Goal: Information Seeking & Learning: Check status

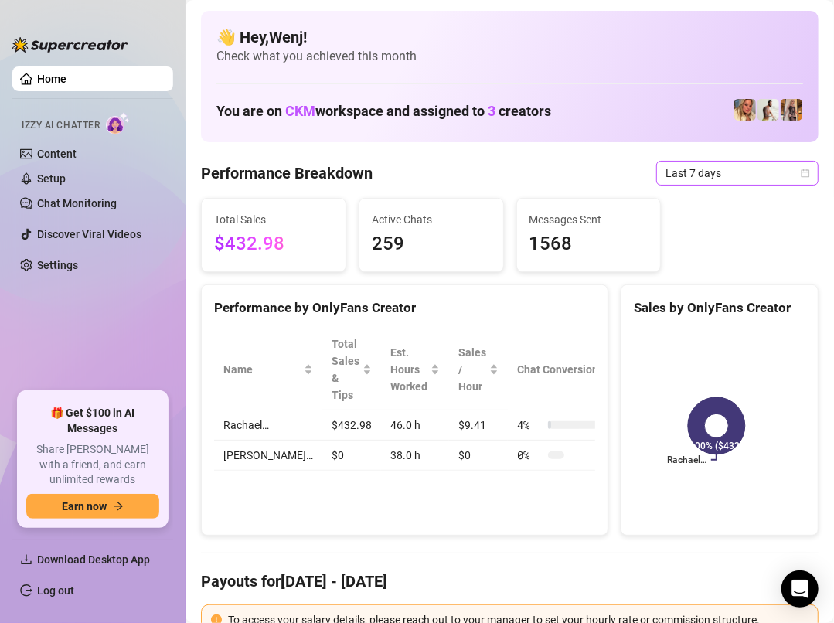
click at [725, 165] on span "Last 7 days" at bounding box center [738, 173] width 144 height 23
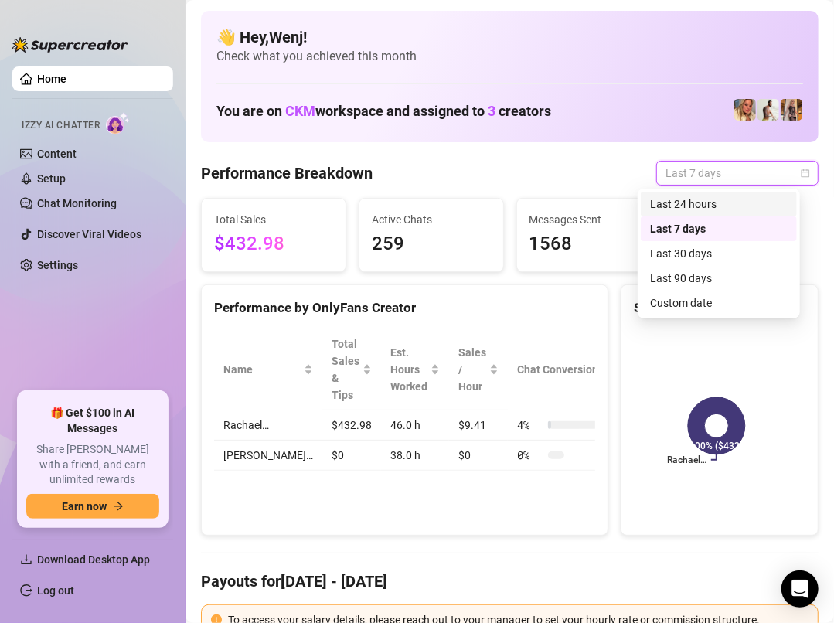
click at [717, 196] on div "Last 24 hours" at bounding box center [719, 204] width 138 height 17
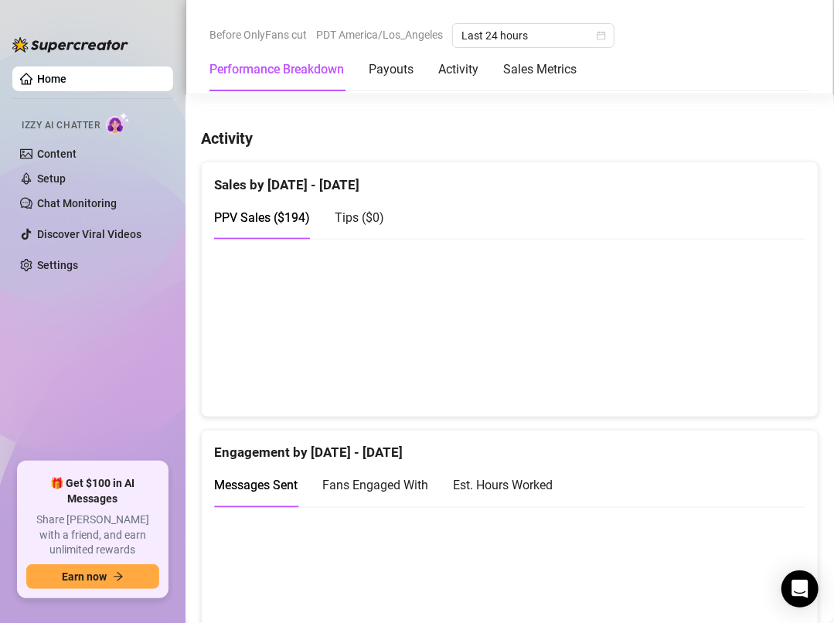
scroll to position [853, 0]
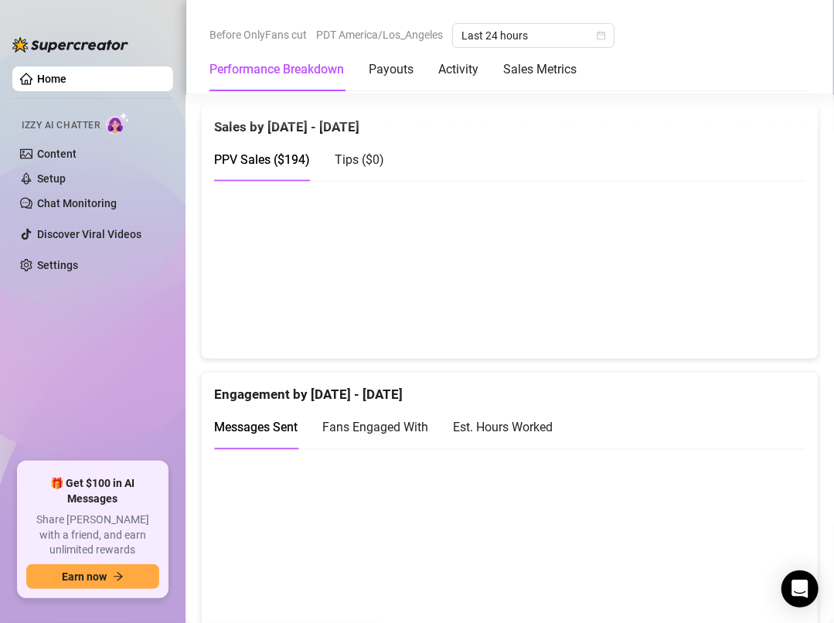
drag, startPoint x: 643, startPoint y: 291, endPoint x: 640, endPoint y: 319, distance: 28.0
click at [644, 292] on canvas at bounding box center [500, 270] width 573 height 154
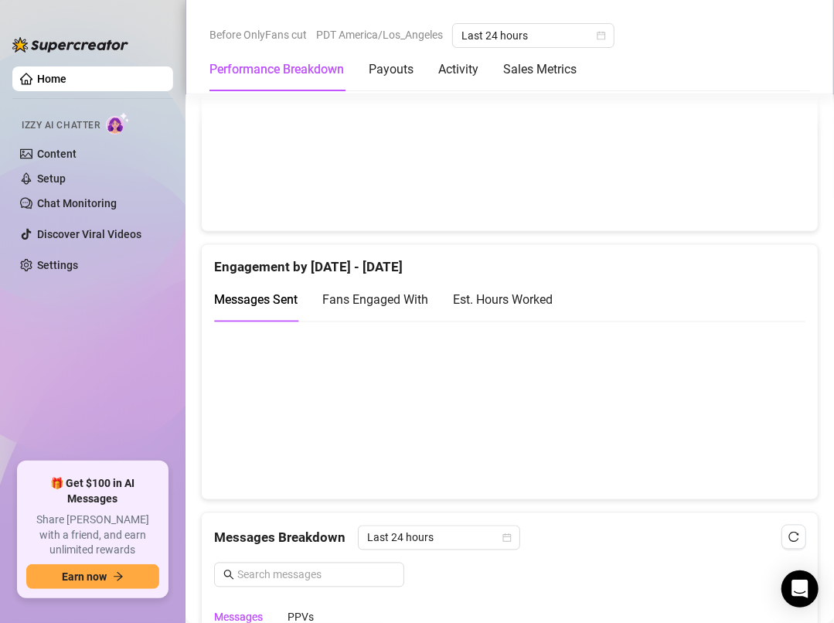
scroll to position [1076, 0]
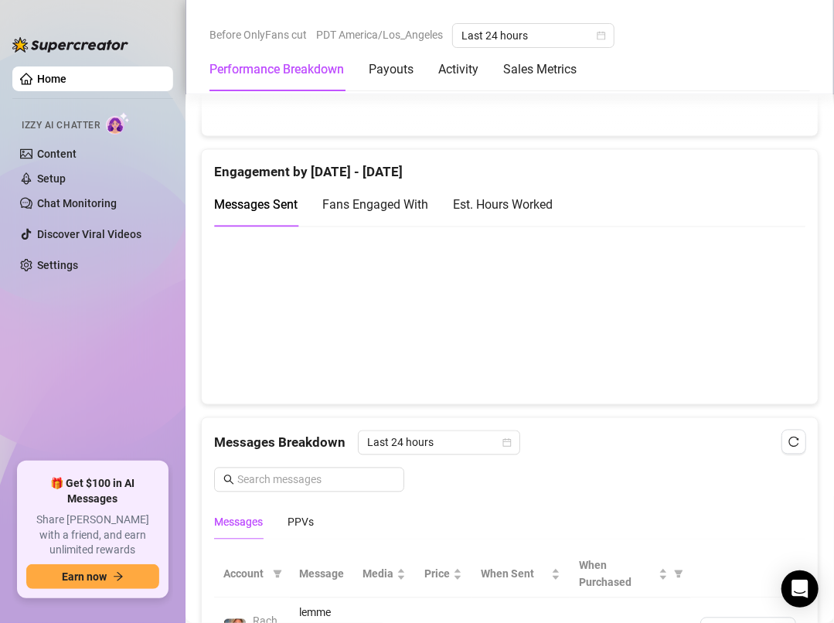
click at [531, 204] on div "Est. Hours Worked" at bounding box center [503, 205] width 100 height 19
click at [393, 206] on span "Fans Engaged With" at bounding box center [375, 205] width 106 height 15
click at [269, 202] on span "Messages Sent" at bounding box center [256, 205] width 84 height 15
click at [498, 377] on canvas at bounding box center [500, 315] width 573 height 154
click at [500, 380] on canvas at bounding box center [500, 315] width 573 height 154
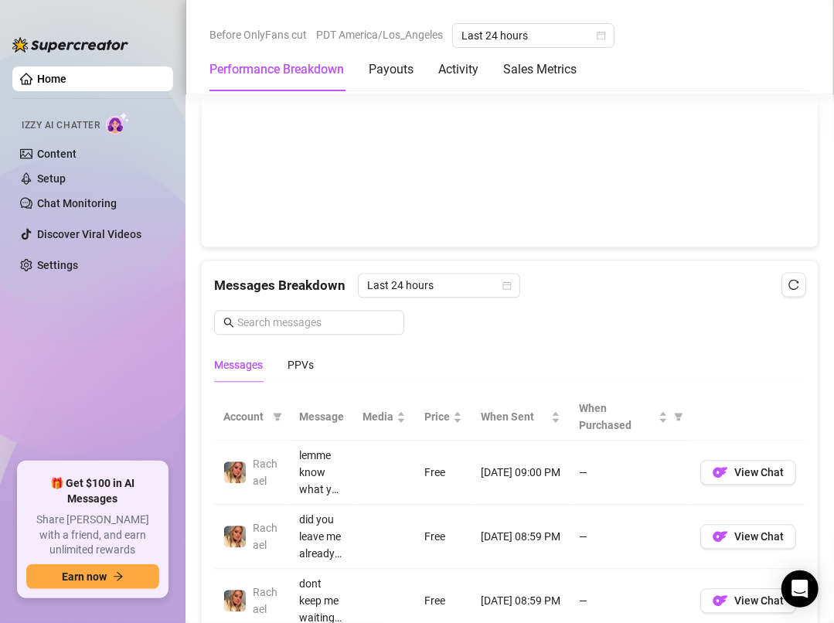
scroll to position [1187, 0]
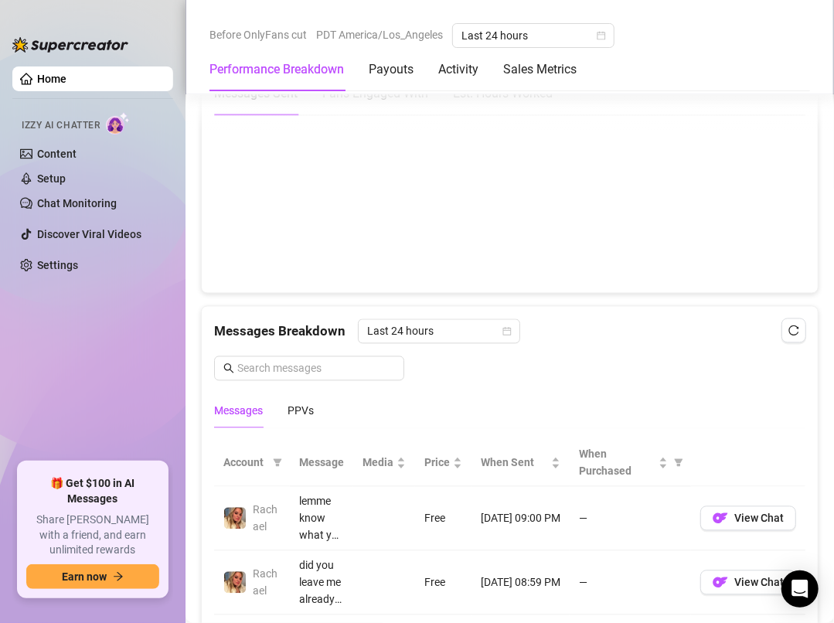
click at [378, 229] on canvas at bounding box center [500, 204] width 573 height 154
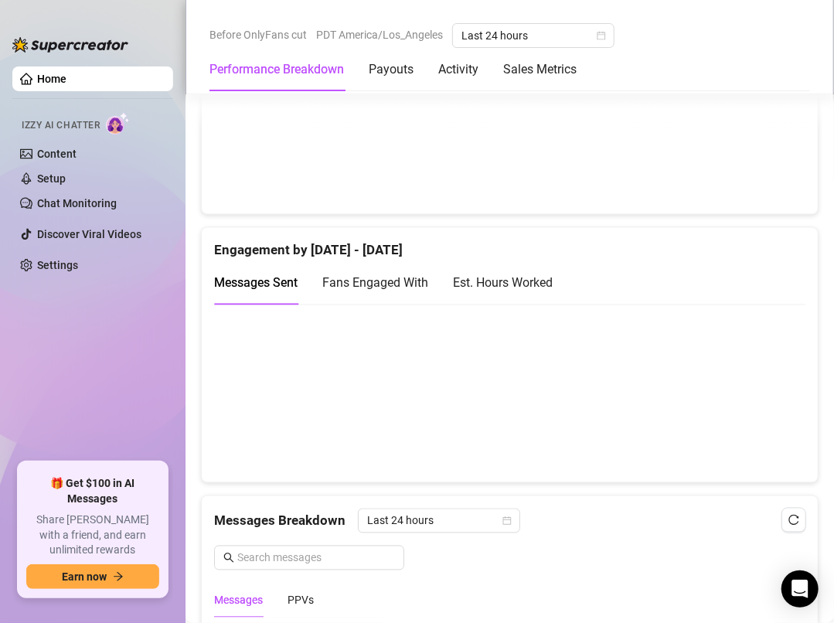
scroll to position [964, 0]
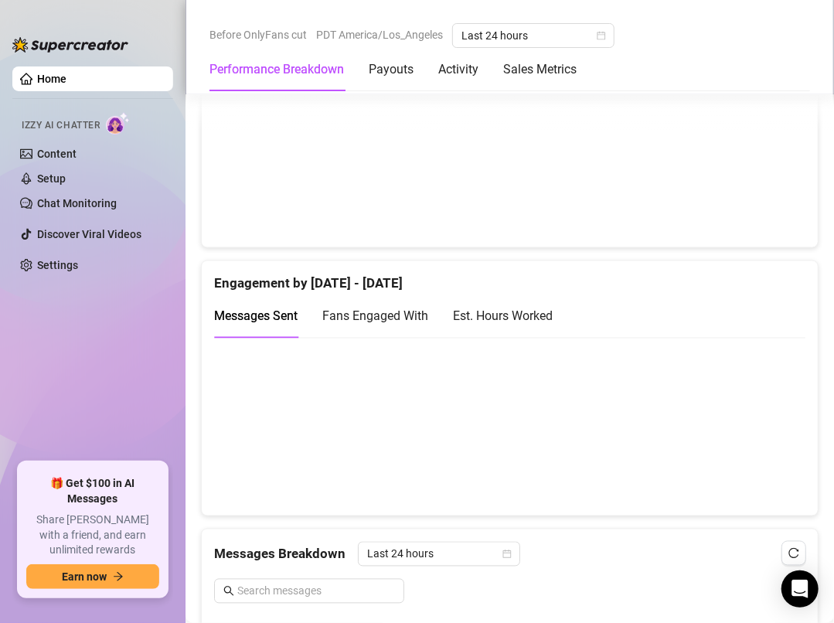
click at [387, 427] on canvas at bounding box center [500, 427] width 573 height 154
click at [384, 446] on canvas at bounding box center [500, 427] width 573 height 154
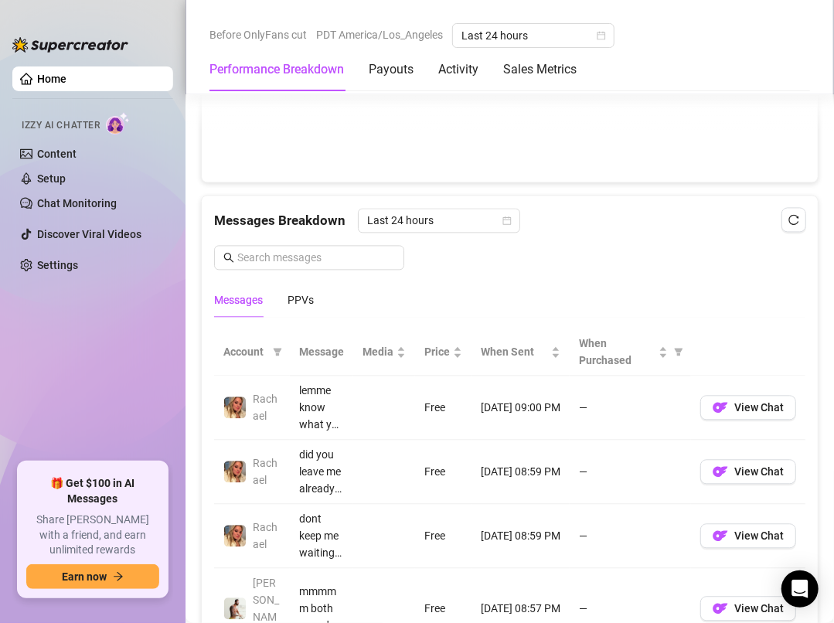
scroll to position [1410, 0]
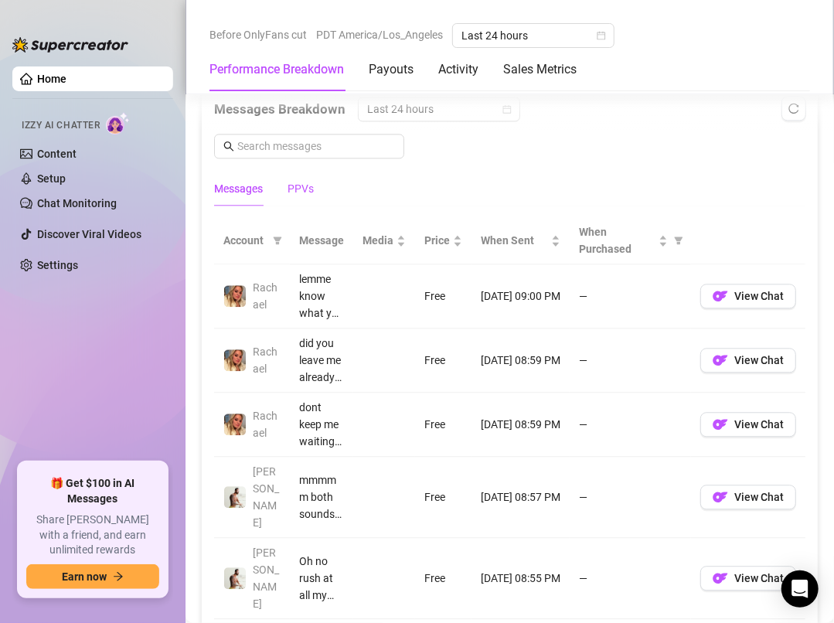
click at [309, 189] on div "PPVs" at bounding box center [301, 188] width 26 height 17
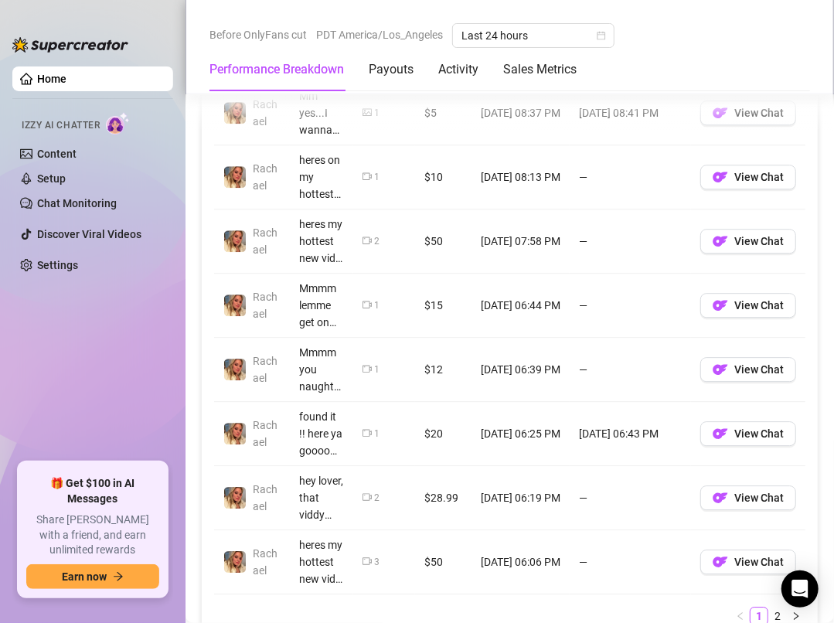
scroll to position [1855, 0]
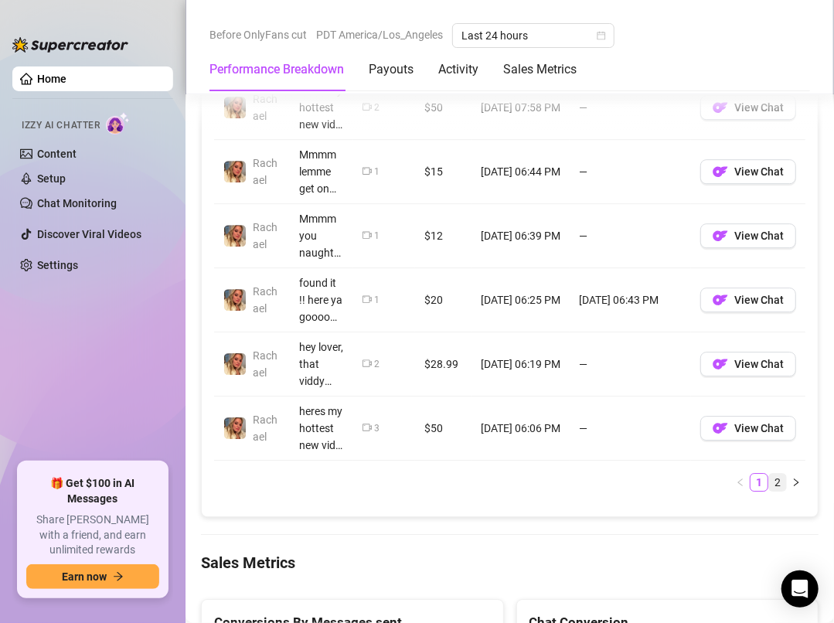
click at [769, 474] on link "2" at bounding box center [777, 482] width 17 height 17
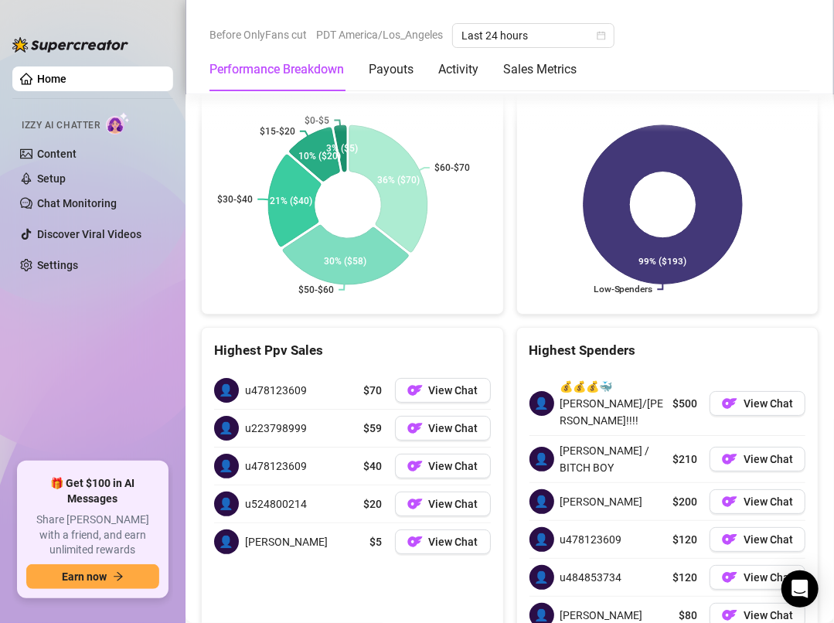
scroll to position [2365, 0]
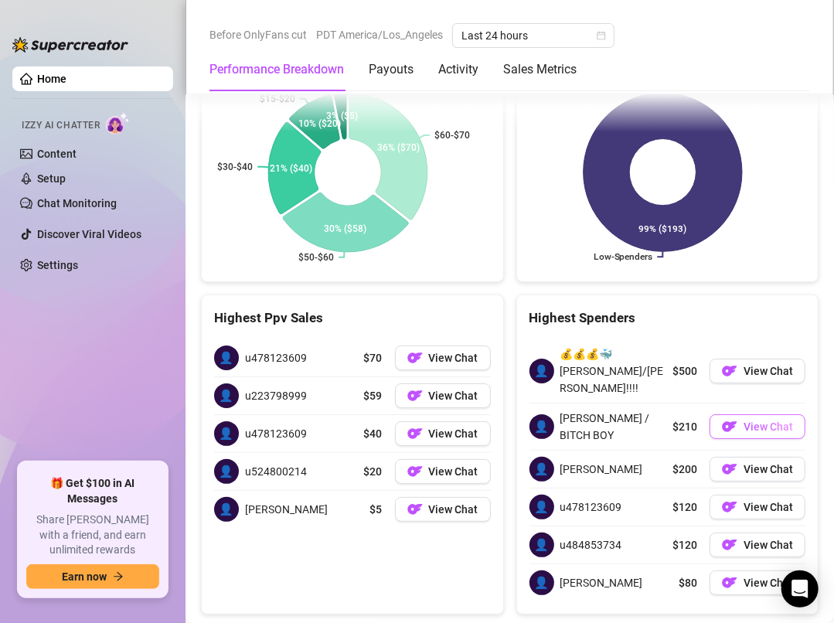
click at [722, 419] on img "button" at bounding box center [729, 426] width 15 height 15
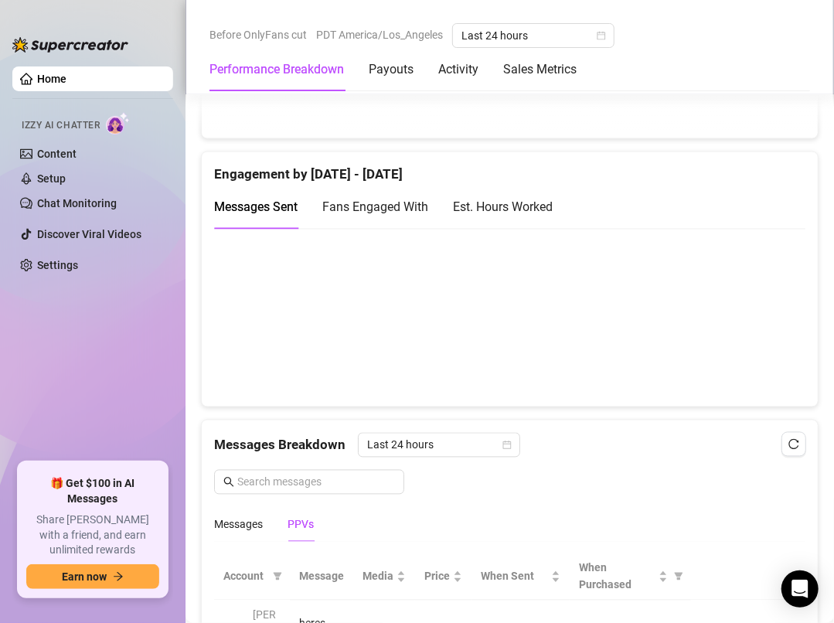
scroll to position [1028, 0]
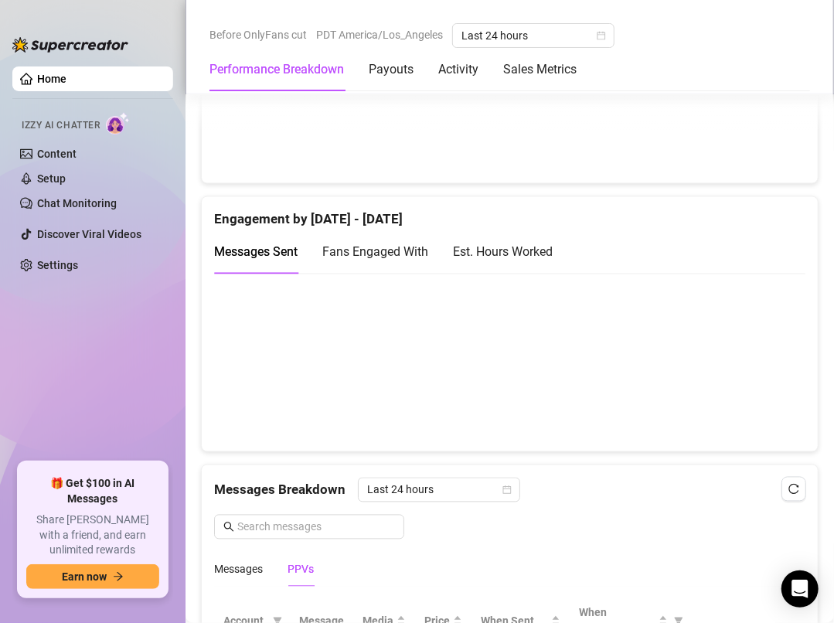
click at [497, 426] on canvas at bounding box center [500, 362] width 573 height 154
click at [455, 424] on canvas at bounding box center [500, 362] width 573 height 154
click at [485, 418] on canvas at bounding box center [500, 362] width 573 height 154
click at [496, 426] on canvas at bounding box center [500, 362] width 573 height 154
click at [467, 422] on canvas at bounding box center [500, 362] width 573 height 154
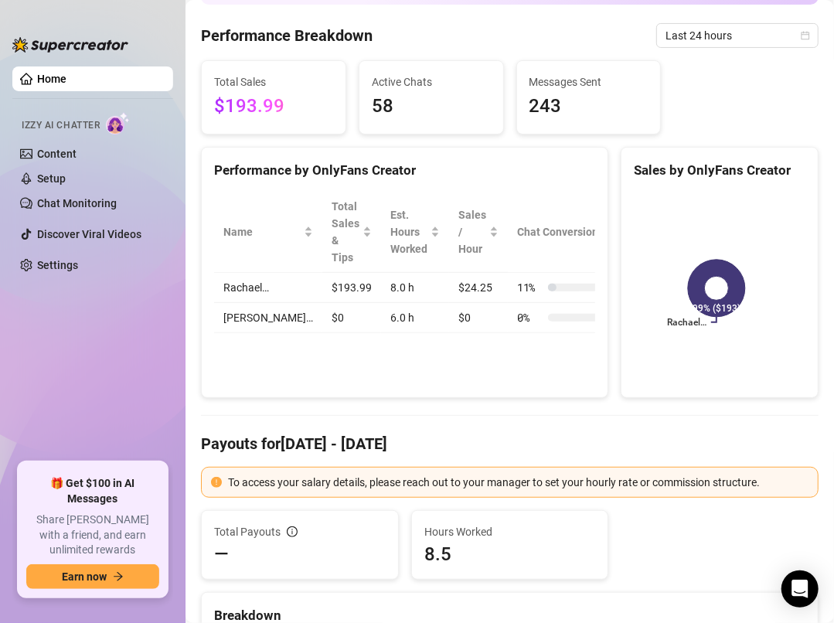
scroll to position [0, 0]
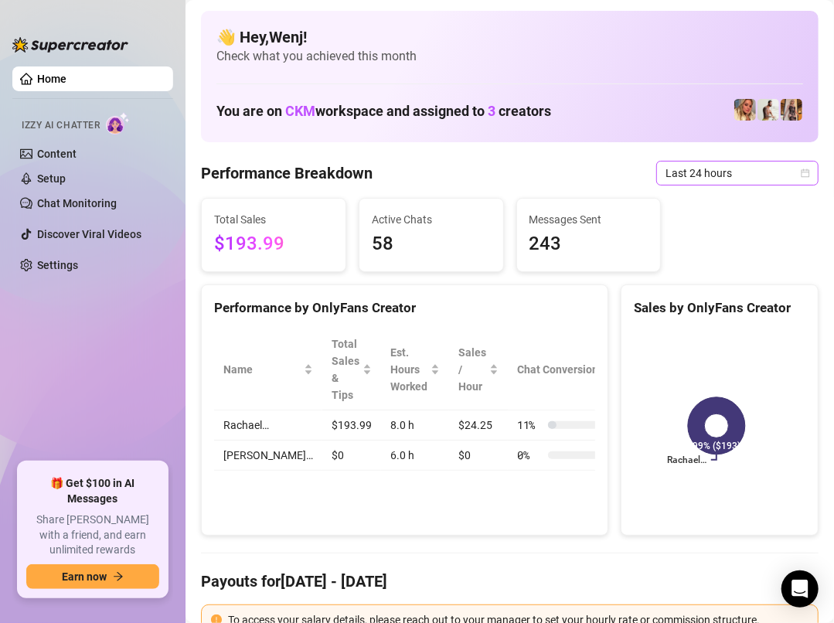
click at [707, 183] on span "Last 24 hours" at bounding box center [738, 173] width 144 height 23
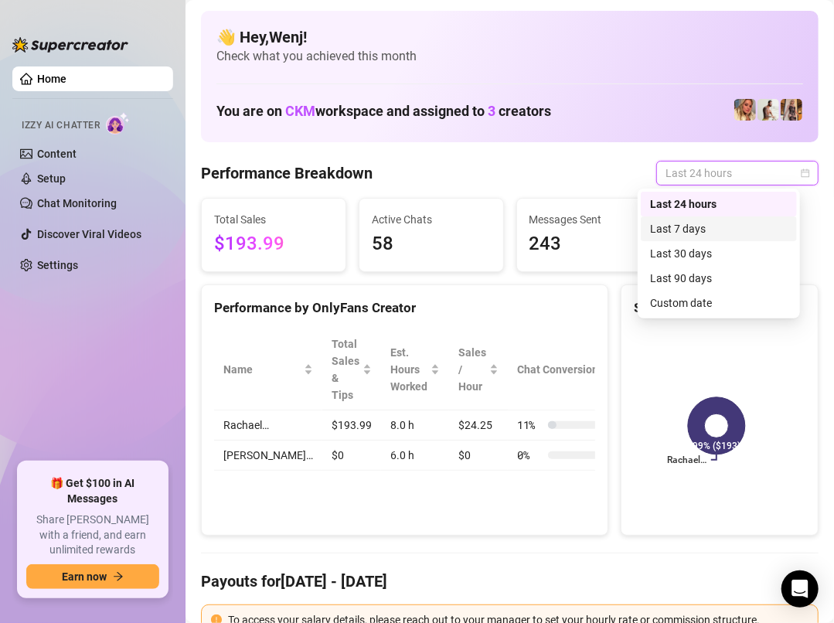
click at [708, 225] on div "Last 7 days" at bounding box center [719, 228] width 138 height 17
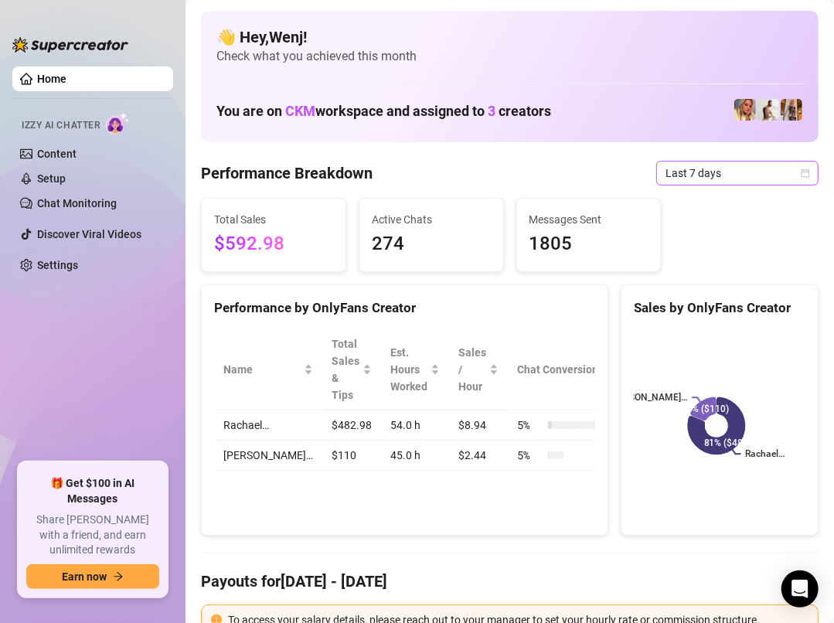
click at [700, 161] on div "Last 7 days" at bounding box center [737, 173] width 162 height 25
click at [704, 135] on div "👋 Hey, Wenj ! Check what you achieved this month You are on CKM workspace and a…" at bounding box center [510, 76] width 618 height 131
